Goal: Answer question/provide support: Share knowledge or assist other users

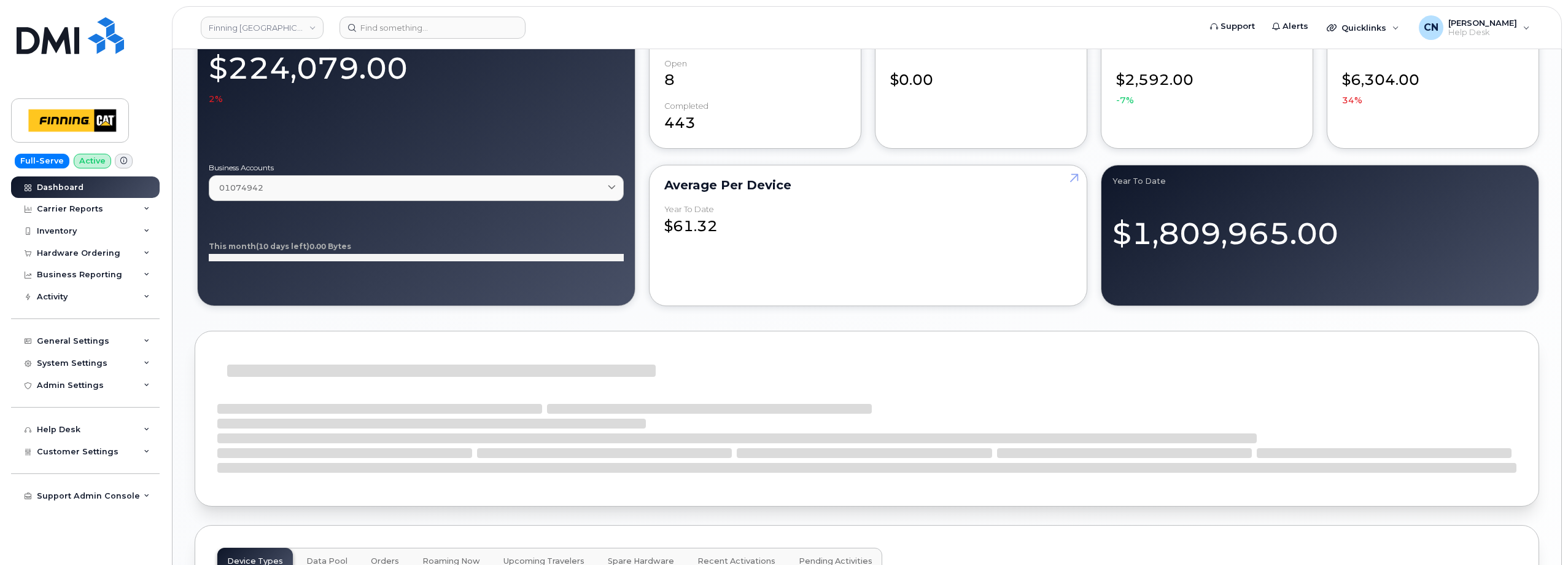
scroll to position [1167, 0]
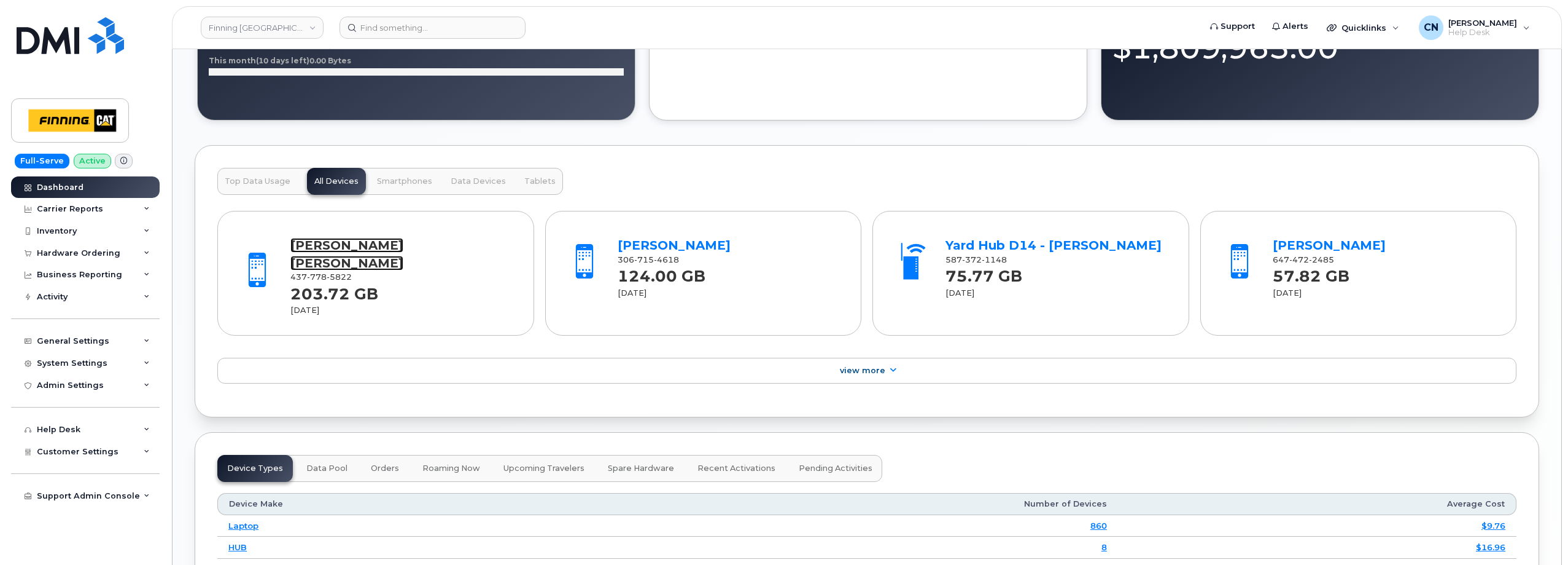
click at [311, 252] on link "[PERSON_NAME] [PERSON_NAME]" at bounding box center [347, 254] width 113 height 33
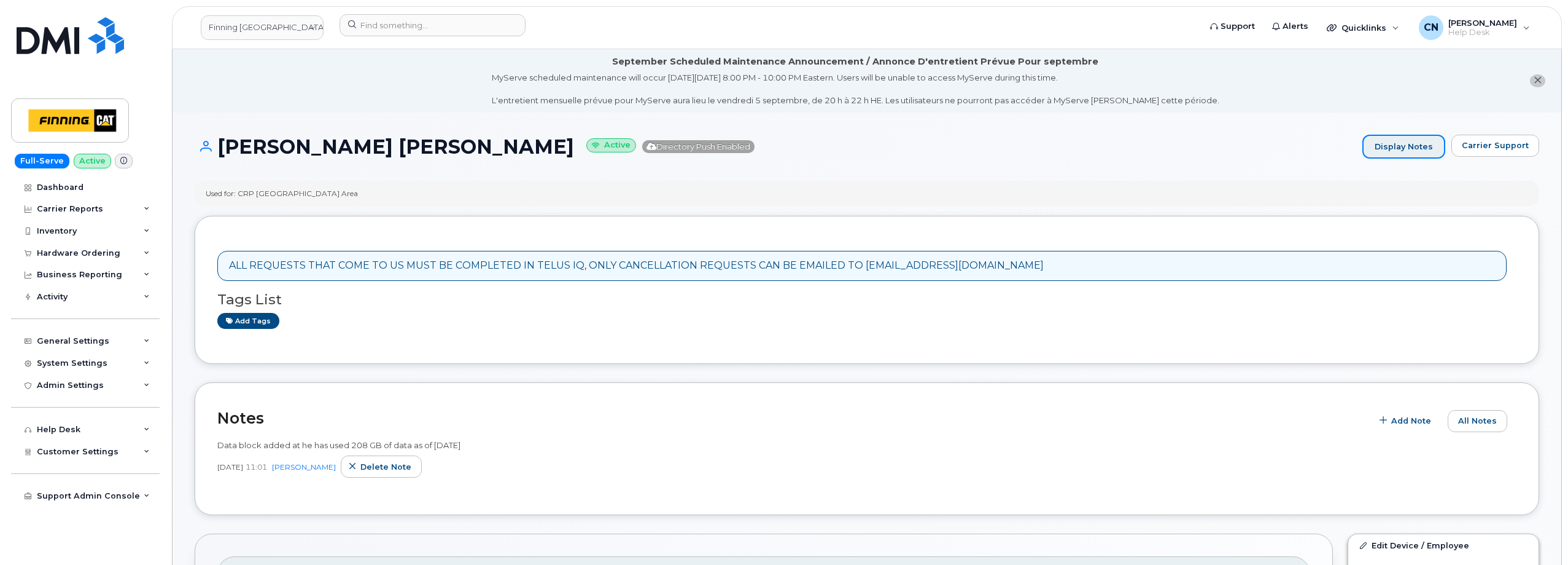
click at [1405, 147] on link "Display Notes" at bounding box center [1404, 146] width 83 height 24
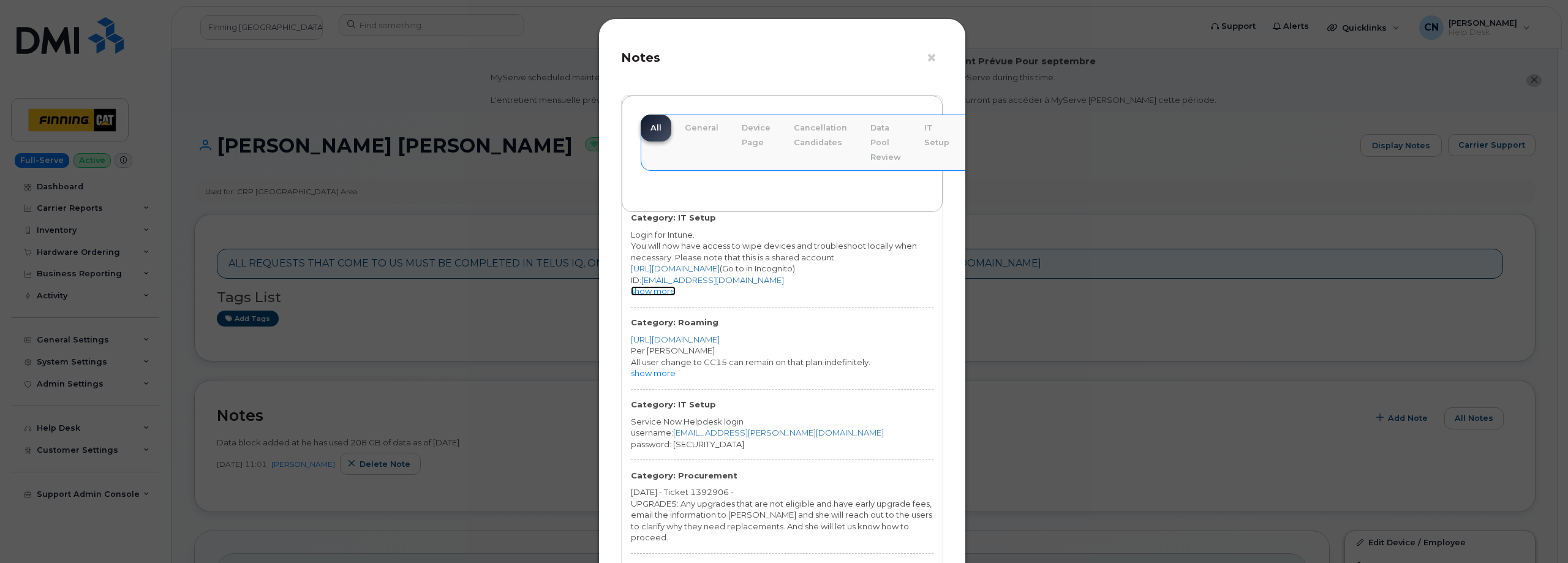
click at [667, 294] on link "show more" at bounding box center [653, 290] width 45 height 10
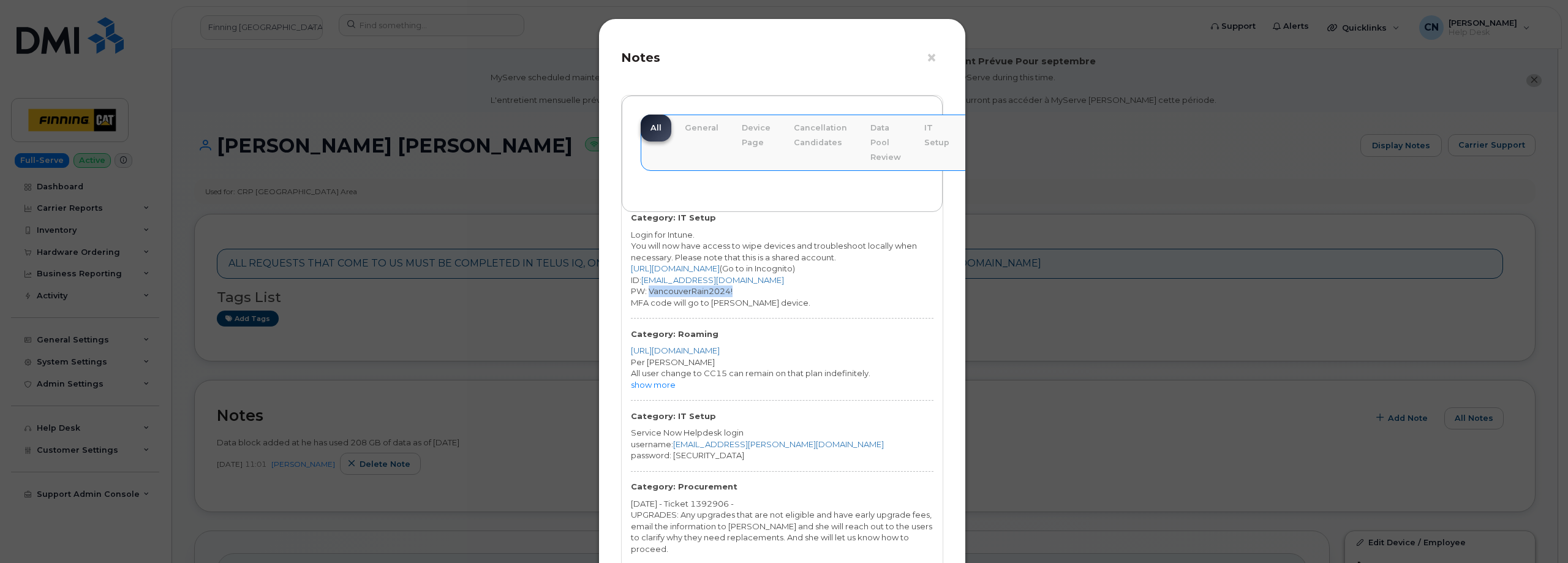
drag, startPoint x: 742, startPoint y: 287, endPoint x: 648, endPoint y: 294, distance: 94.3
click at [648, 294] on div "PW: VancouverRain2024!" at bounding box center [782, 291] width 302 height 12
copy div "VancouverRain2024!"
click at [932, 60] on button "×" at bounding box center [935, 58] width 17 height 19
